Goal: Transaction & Acquisition: Purchase product/service

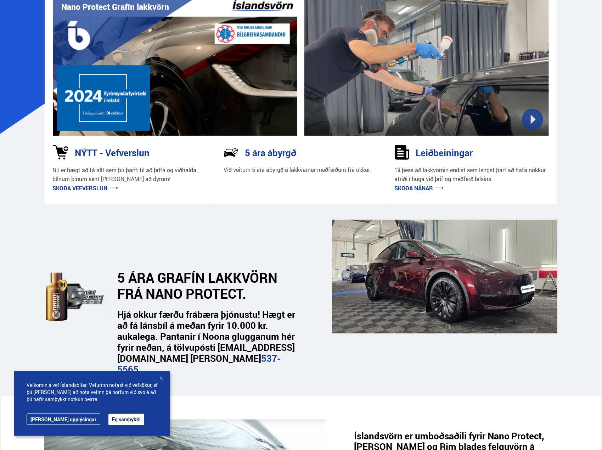
scroll to position [71, 0]
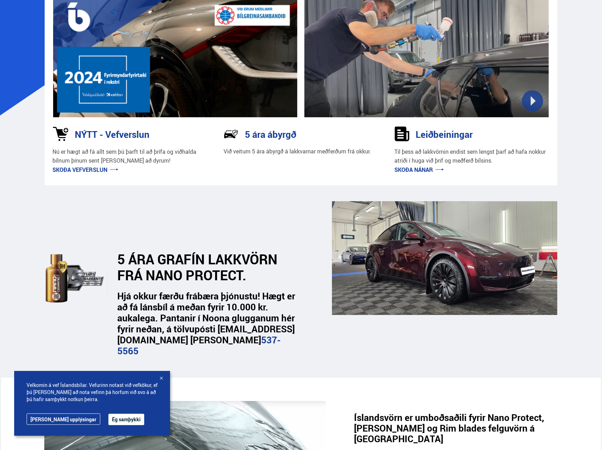
click at [46, 419] on link "[PERSON_NAME] upplýsingar" at bounding box center [64, 418] width 74 height 11
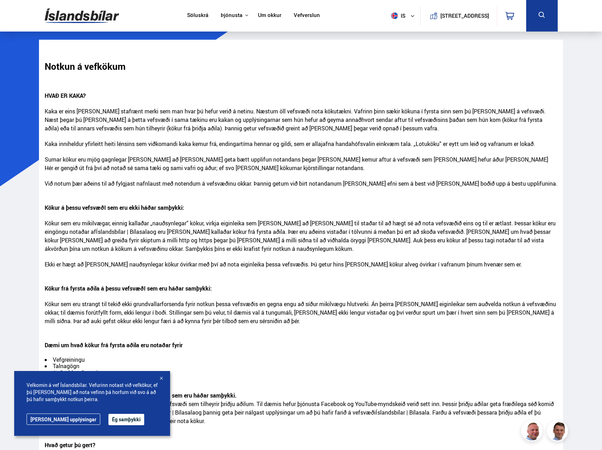
scroll to position [207, 0]
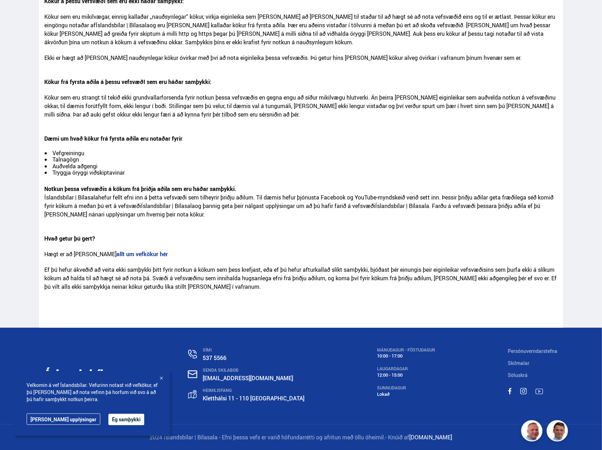
click at [159, 380] on div at bounding box center [161, 378] width 7 height 7
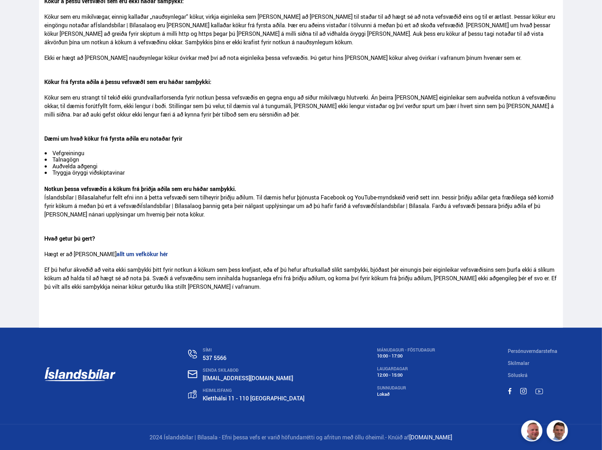
scroll to position [0, 0]
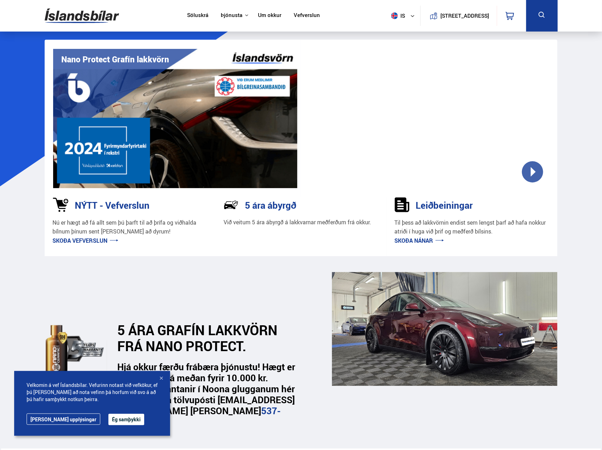
click at [187, 16] on link "Söluskrá" at bounding box center [197, 15] width 21 height 7
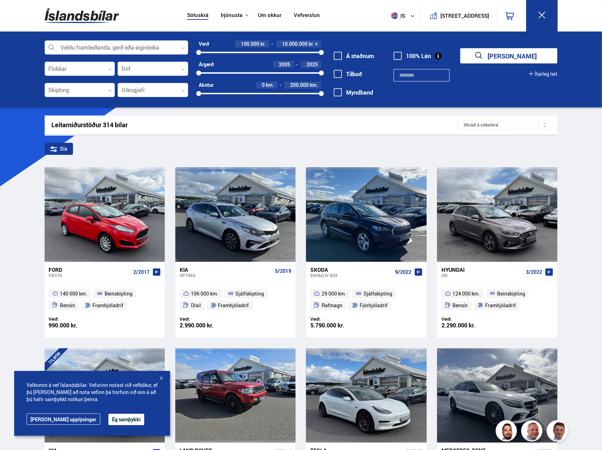
click at [163, 377] on div at bounding box center [161, 378] width 7 height 7
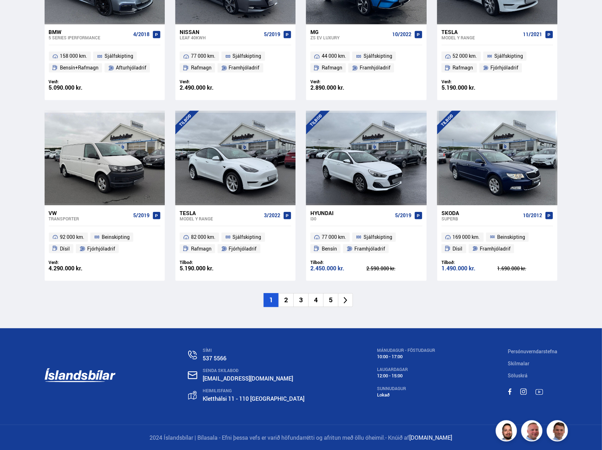
scroll to position [961, 0]
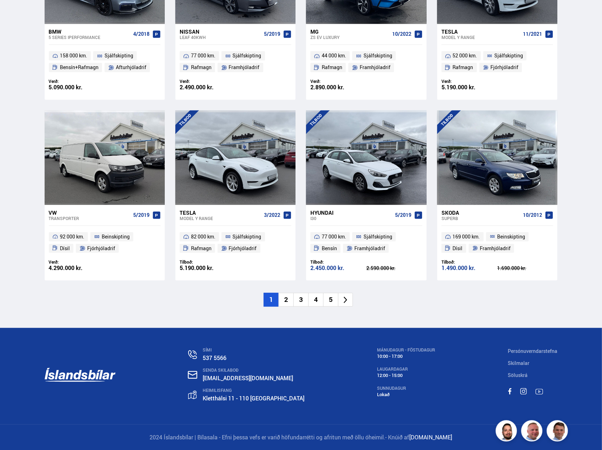
click at [285, 301] on li "2" at bounding box center [285, 300] width 15 height 14
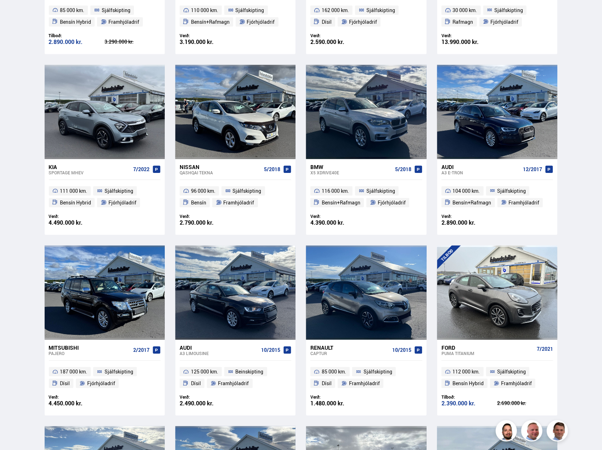
scroll to position [460, 0]
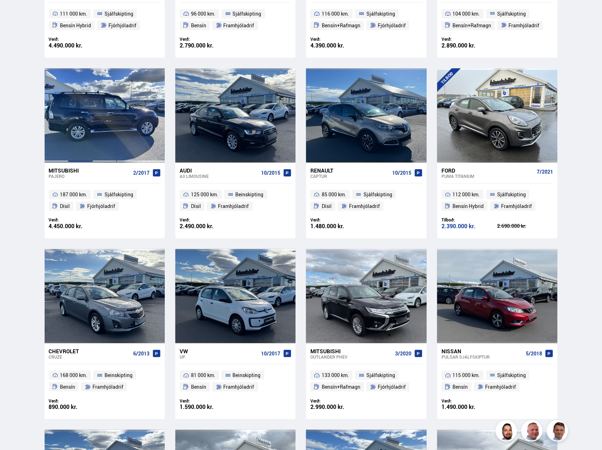
click at [73, 124] on div at bounding box center [80, 115] width 24 height 94
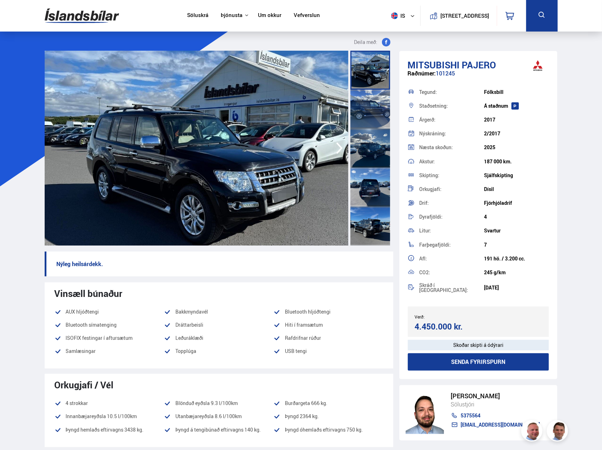
click at [361, 182] on div at bounding box center [370, 187] width 40 height 39
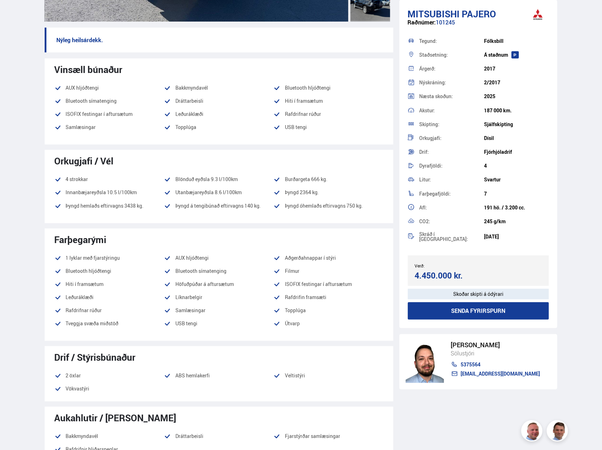
scroll to position [283, 0]
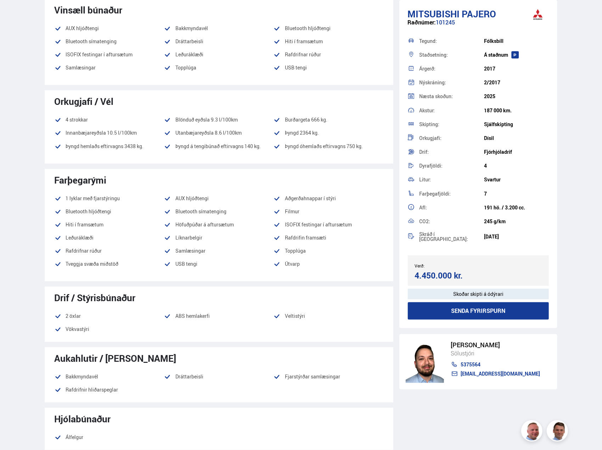
click at [201, 223] on li "Höfuðpúðar á aftursætum" at bounding box center [218, 224] width 109 height 9
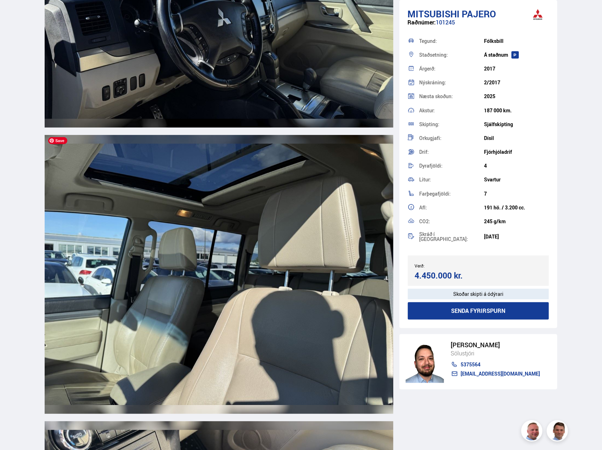
scroll to position [3755, 0]
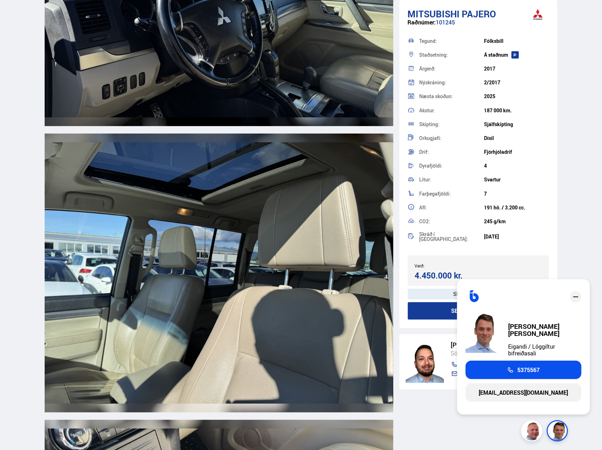
drag, startPoint x: 577, startPoint y: 300, endPoint x: 391, endPoint y: 306, distance: 186.1
click at [577, 297] on icon "close" at bounding box center [575, 296] width 5 height 1
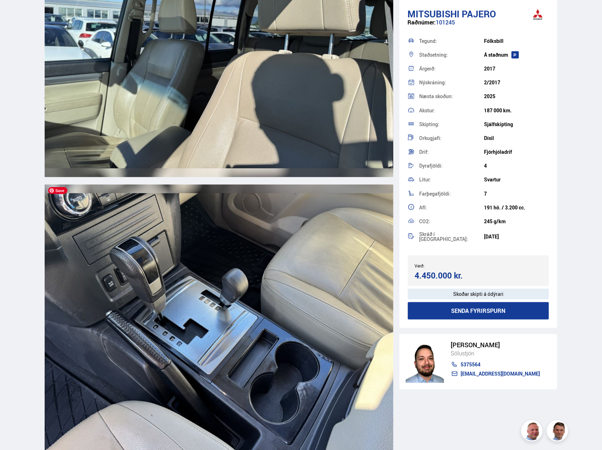
scroll to position [4109, 0]
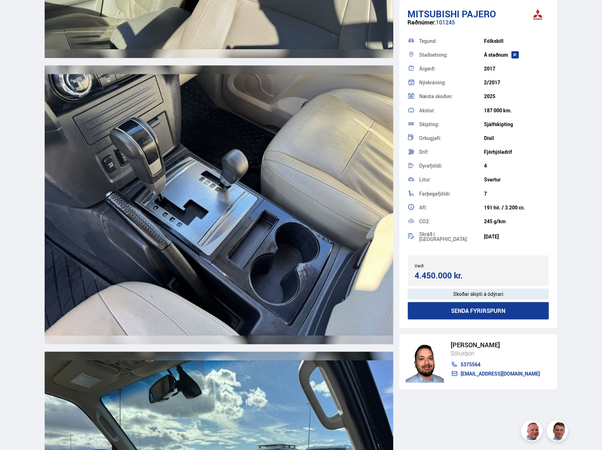
click at [436, 418] on div "Mitsubishi PAJERO Raðnúmer: 101245 Tegund: Fólksbíll Staðsetning: Á staðnum Árg…" at bounding box center [478, 212] width 158 height 425
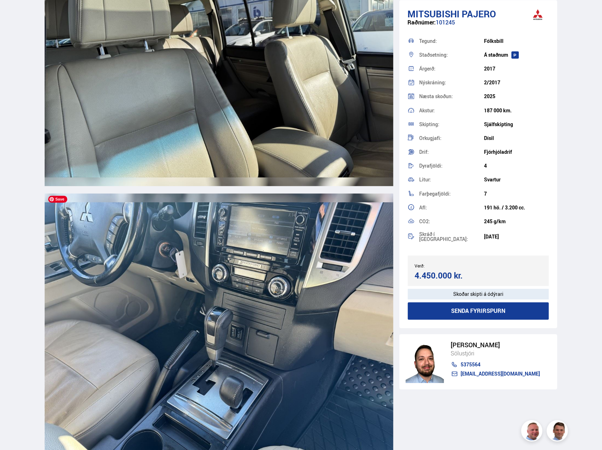
scroll to position [4923, 0]
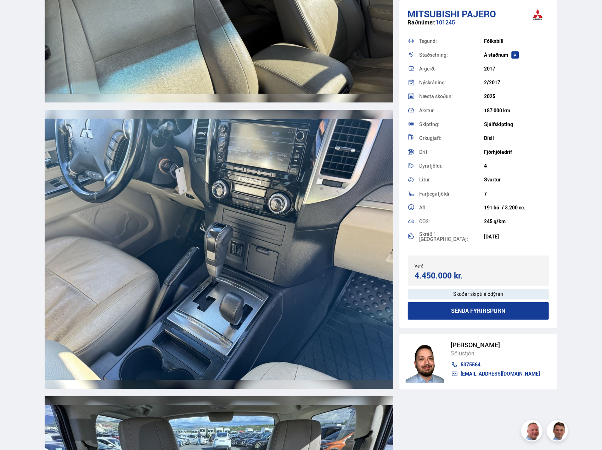
drag, startPoint x: 487, startPoint y: 421, endPoint x: 603, endPoint y: 406, distance: 117.5
click at [487, 421] on div "Mitsubishi PAJERO Raðnúmer: 101245 Tegund: Fólksbíll Staðsetning: Á staðnum Árg…" at bounding box center [478, 212] width 158 height 425
